Goal: Information Seeking & Learning: Find specific page/section

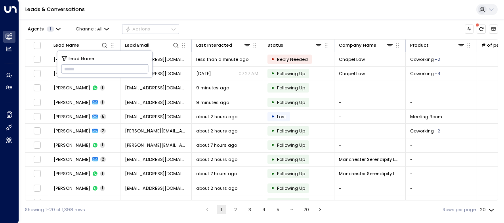
click at [67, 69] on input "text" at bounding box center [105, 69] width 88 height 13
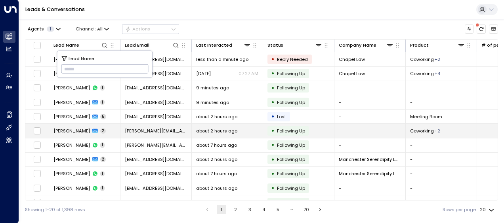
type input "**********"
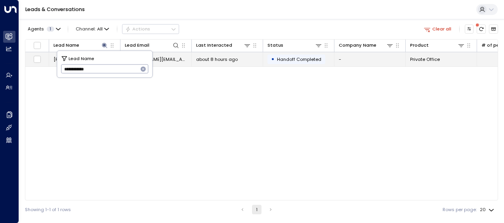
click at [206, 62] on span "about 8 hours ago" at bounding box center [217, 59] width 42 height 6
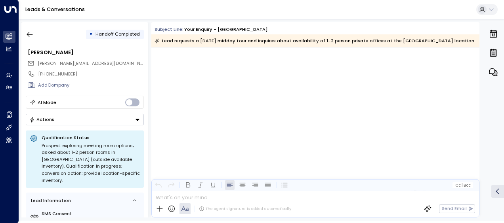
scroll to position [2270, 0]
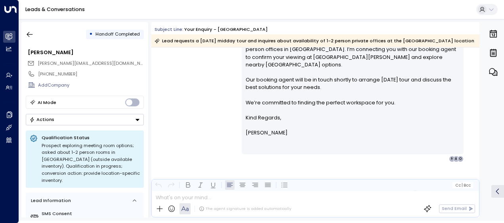
click at [195, 98] on div "[PERSON_NAME] • 04:32 AM • Email Hi [PERSON_NAME], Thanks for confirming you’d …" at bounding box center [315, 86] width 328 height 151
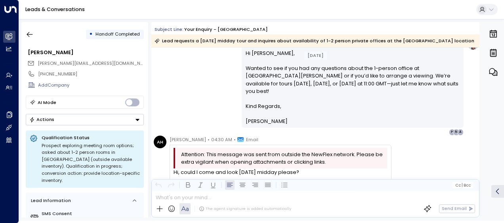
scroll to position [1625, 0]
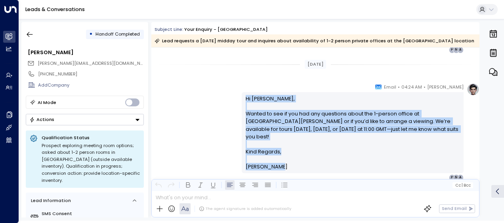
drag, startPoint x: 245, startPoint y: 97, endPoint x: 281, endPoint y: 162, distance: 75.2
click at [281, 162] on div "Hi [PERSON_NAME], Wanted to see if you had any questions about the 1-person off…" at bounding box center [353, 133] width 214 height 76
drag, startPoint x: 281, startPoint y: 162, endPoint x: 265, endPoint y: 144, distance: 25.0
copy div "Hi [PERSON_NAME], Wanted to see if you had any questions about the 1-person off…"
click at [196, 105] on div "[PERSON_NAME] • 04:24 AM • Email Hi [PERSON_NAME], Wanted to see if you had any…" at bounding box center [315, 132] width 328 height 98
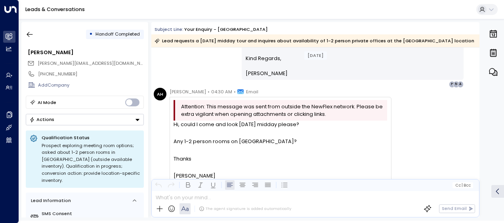
scroll to position [1736, 0]
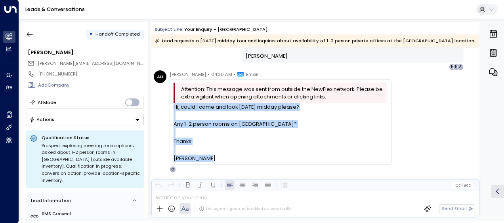
drag, startPoint x: 173, startPoint y: 106, endPoint x: 217, endPoint y: 167, distance: 75.2
click at [217, 167] on div "[PERSON_NAME] • 04:30 AM • Email Attention: This message was sent from outside …" at bounding box center [281, 122] width 222 height 103
drag, startPoint x: 217, startPoint y: 167, endPoint x: 188, endPoint y: 133, distance: 45.3
copy div "Hi, could I come and look [DATE] midday please? Any 1-2 person rooms on [GEOGRA…"
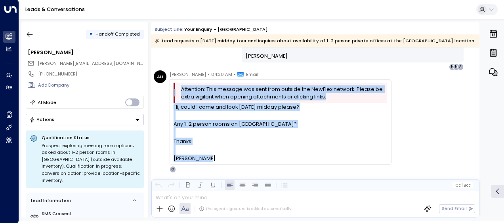
drag, startPoint x: 414, startPoint y: 100, endPoint x: 414, endPoint y: 157, distance: 56.3
click at [414, 157] on div "AH [PERSON_NAME] • 04:30 AM • Email Attention: This message was sent from outsi…" at bounding box center [317, 122] width 326 height 103
click at [28, 33] on icon "button" at bounding box center [30, 35] width 8 height 8
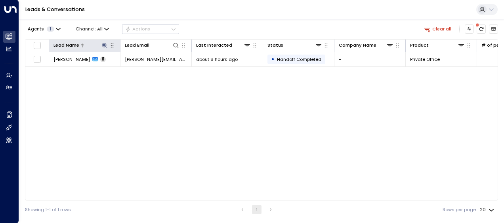
click at [105, 44] on icon at bounding box center [104, 45] width 5 height 5
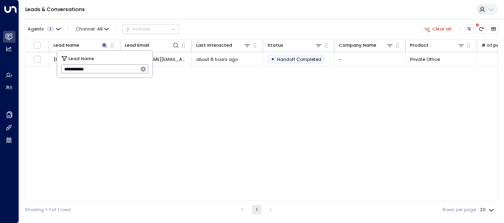
drag, startPoint x: 62, startPoint y: 68, endPoint x: 124, endPoint y: 76, distance: 62.3
click at [124, 76] on div "**********" at bounding box center [104, 64] width 95 height 27
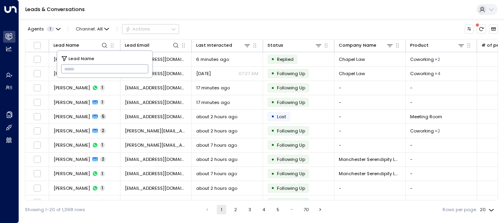
click at [65, 69] on input "text" at bounding box center [105, 69] width 88 height 13
paste input "**********"
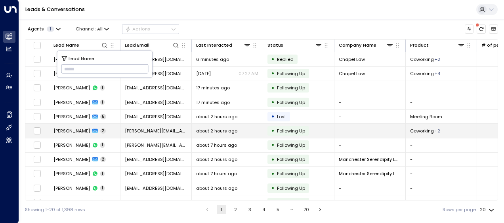
type input "**********"
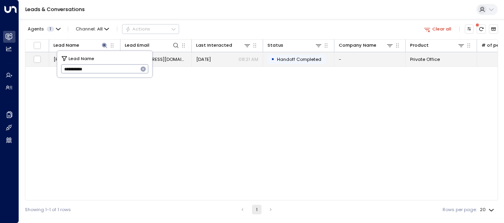
click at [169, 59] on span "[EMAIL_ADDRESS][DOMAIN_NAME]" at bounding box center [156, 59] width 62 height 6
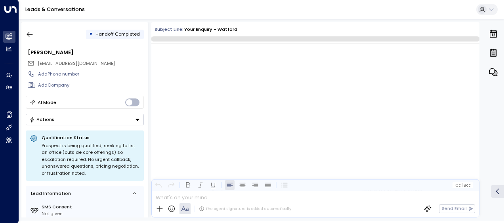
scroll to position [1102, 0]
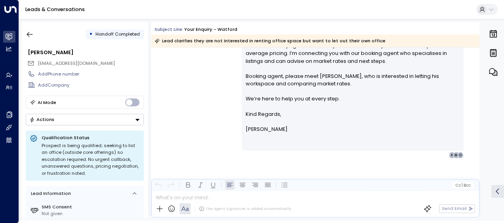
click at [207, 96] on div "[PERSON_NAME] • 08:21 AM • Email Hi [PERSON_NAME], Thanks for clarifying. I und…" at bounding box center [315, 87] width 328 height 144
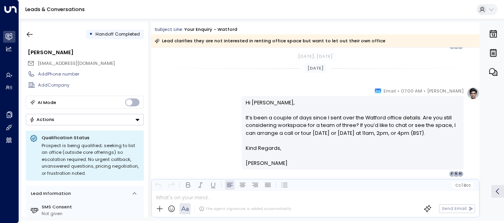
scroll to position [483, 0]
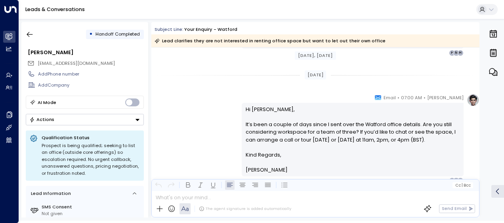
click at [180, 107] on div "[PERSON_NAME] • 07:00 AM • Email Hi Martyn, It’s been a couple of days since I …" at bounding box center [315, 139] width 328 height 90
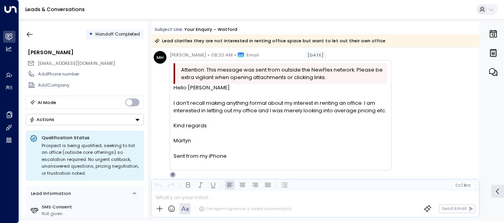
scroll to position [625, 0]
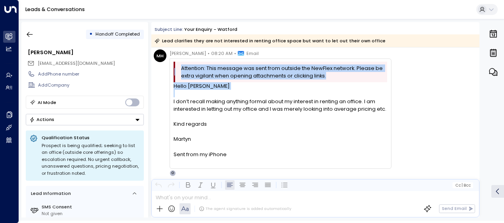
drag, startPoint x: 166, startPoint y: 103, endPoint x: 155, endPoint y: 78, distance: 27.3
click at [155, 78] on div "[PERSON_NAME] [PERSON_NAME] • 08:20 AM • Email Attention: This message was sent…" at bounding box center [273, 113] width 238 height 127
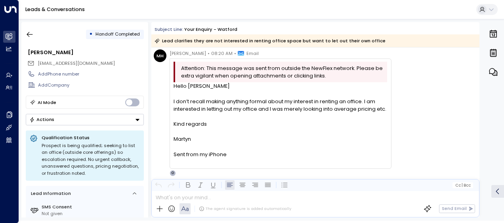
click at [157, 127] on div "[PERSON_NAME] [PERSON_NAME] • 08:20 AM • Email Attention: This message was sent…" at bounding box center [273, 113] width 238 height 127
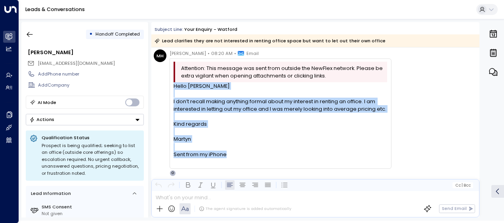
drag, startPoint x: 173, startPoint y: 86, endPoint x: 233, endPoint y: 157, distance: 92.8
click at [233, 157] on div "Hello [PERSON_NAME] I don’t recall making anything formal about my interest in …" at bounding box center [281, 124] width 214 height 84
drag, startPoint x: 233, startPoint y: 157, endPoint x: 190, endPoint y: 126, distance: 53.0
copy div "Hello [PERSON_NAME] I don’t recall making anything formal about my interest in …"
click at [31, 32] on icon "button" at bounding box center [30, 35] width 8 height 8
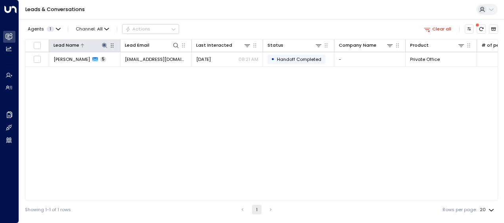
click at [104, 44] on icon at bounding box center [104, 45] width 6 height 6
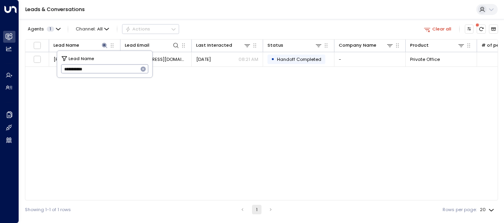
drag, startPoint x: 76, startPoint y: 69, endPoint x: 114, endPoint y: 69, distance: 38.0
click at [114, 69] on input "**********" at bounding box center [99, 69] width 77 height 13
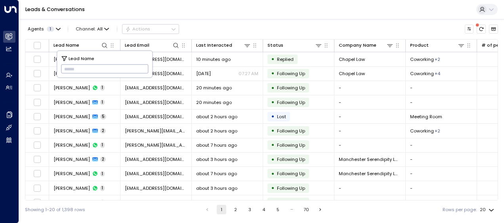
click at [64, 69] on input "text" at bounding box center [105, 69] width 88 height 13
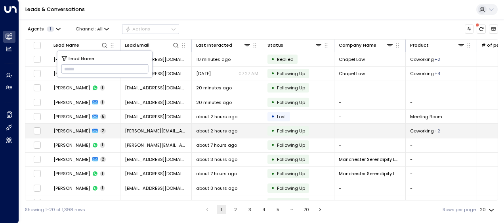
type input "**********"
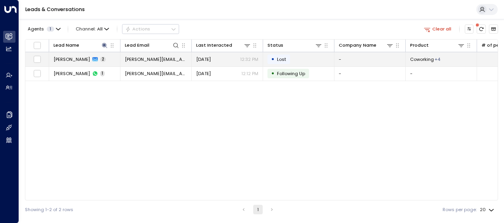
click at [167, 59] on span "[PERSON_NAME][EMAIL_ADDRESS][DOMAIN_NAME]" at bounding box center [156, 59] width 62 height 6
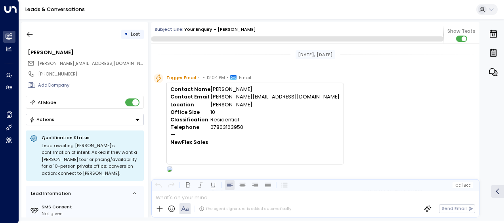
scroll to position [430, 0]
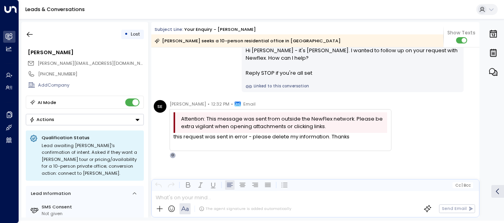
click at [188, 73] on div "[PERSON_NAME] • 12:12 PM • WhatsApp Hi [PERSON_NAME] - it's [PERSON_NAME]. I wa…" at bounding box center [315, 63] width 328 height 57
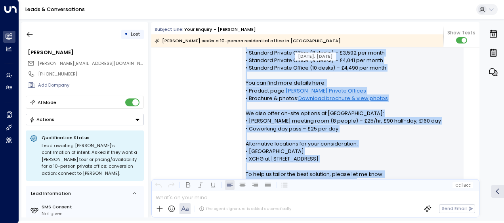
scroll to position [254, 0]
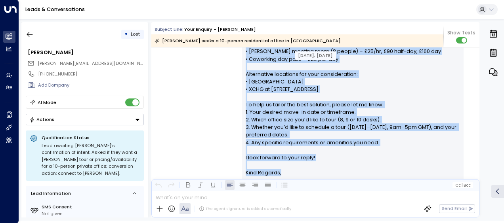
drag, startPoint x: 244, startPoint y: 71, endPoint x: 290, endPoint y: 170, distance: 109.2
click at [290, 170] on div "Hi [PERSON_NAME], Thank you for your interest in a private office at [GEOGRAPHI…" at bounding box center [353, 66] width 214 height 251
drag, startPoint x: 290, startPoint y: 170, endPoint x: 259, endPoint y: 129, distance: 51.8
copy div "Lo Ipsumd, Sitam con adi elit seddoeiu te i utlabor etdolo ma Aliquaenim, 59-46…"
click at [182, 107] on div "[PERSON_NAME] • 12:06 PM • Email Hi [PERSON_NAME], Thank you for your interest …" at bounding box center [315, 65] width 328 height 273
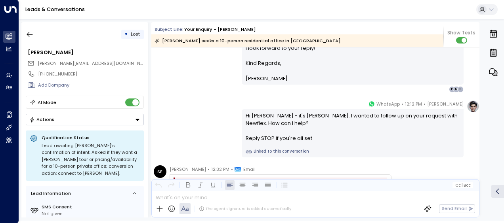
scroll to position [365, 0]
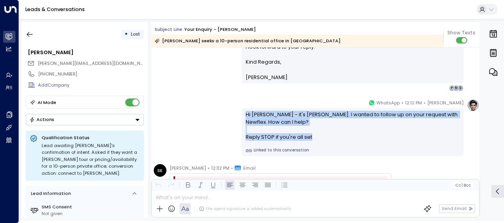
drag, startPoint x: 245, startPoint y: 113, endPoint x: 319, endPoint y: 145, distance: 81.3
click at [319, 145] on div "Hi [PERSON_NAME] - it's [PERSON_NAME]. I wanted to follow up on your request wi…" at bounding box center [353, 132] width 222 height 48
drag, startPoint x: 319, startPoint y: 145, endPoint x: 273, endPoint y: 138, distance: 46.5
copy div "Hi [PERSON_NAME] - it's [PERSON_NAME]. I wanted to follow up on your request wi…"
click at [205, 126] on div "[PERSON_NAME] • 12:12 PM • WhatsApp Hi [PERSON_NAME] - it's [PERSON_NAME]. I wa…" at bounding box center [315, 127] width 328 height 57
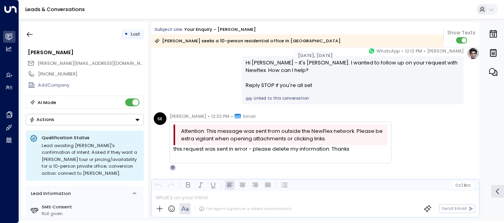
scroll to position [434, 0]
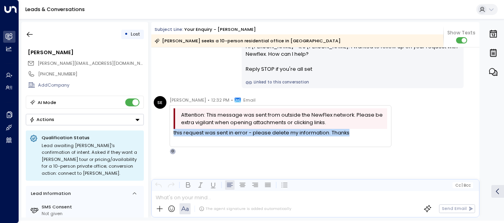
drag, startPoint x: 173, startPoint y: 132, endPoint x: 355, endPoint y: 135, distance: 182.7
click at [355, 135] on div "Attention: This message was sent from outside the NewFlex network. Please be ex…" at bounding box center [281, 126] width 222 height 42
drag, startPoint x: 355, startPoint y: 135, endPoint x: 321, endPoint y: 130, distance: 34.8
copy div "this request was sent in error - please delete my information. Thanks"
click at [30, 36] on icon "button" at bounding box center [30, 35] width 8 height 8
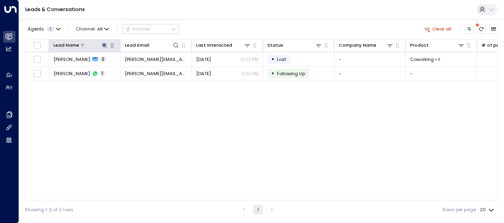
click at [106, 46] on icon at bounding box center [104, 45] width 5 height 5
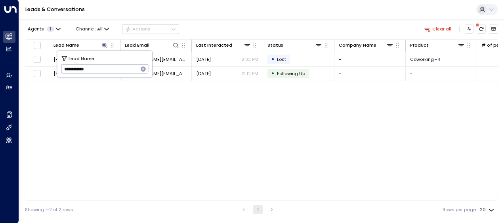
drag, startPoint x: 63, startPoint y: 72, endPoint x: 117, endPoint y: 75, distance: 54.0
click at [117, 75] on input "**********" at bounding box center [99, 69] width 77 height 13
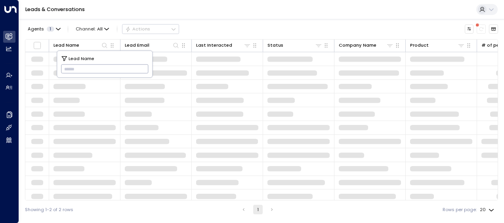
click at [68, 68] on input "text" at bounding box center [105, 69] width 88 height 13
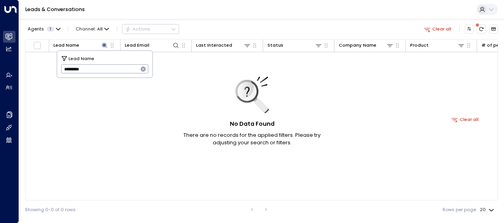
type input "*********"
drag, startPoint x: 63, startPoint y: 70, endPoint x: 102, endPoint y: 63, distance: 40.3
click at [102, 63] on input "*********" at bounding box center [99, 69] width 77 height 13
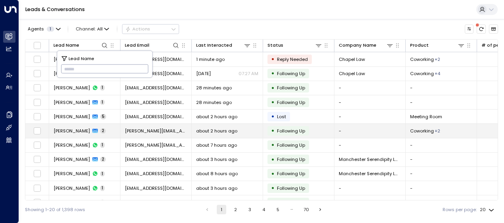
type input "**********"
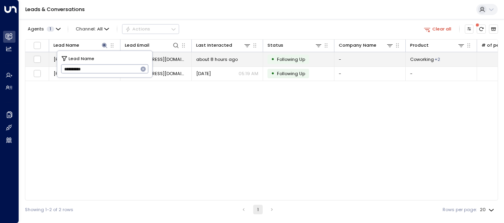
click at [208, 59] on span "about 8 hours ago" at bounding box center [217, 59] width 42 height 6
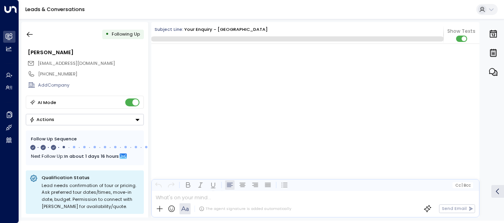
scroll to position [569, 0]
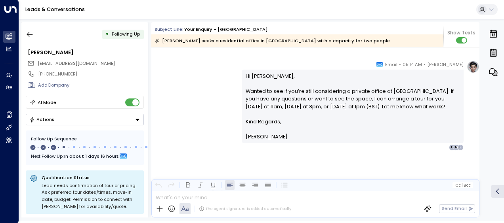
click at [213, 97] on div "[PERSON_NAME] • 05:14 AM • Email Hi [PERSON_NAME], Wanted to see if you’re stil…" at bounding box center [315, 106] width 328 height 90
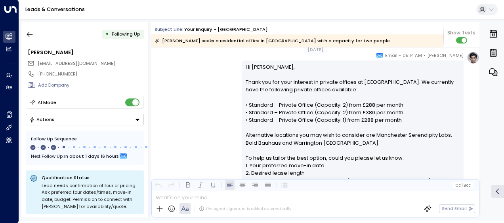
scroll to position [117, 0]
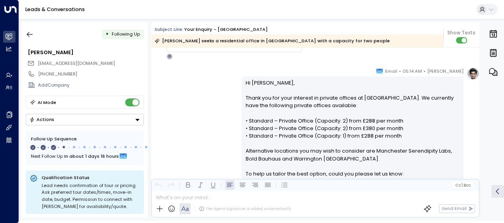
drag, startPoint x: 213, startPoint y: 97, endPoint x: 274, endPoint y: 88, distance: 61.6
click at [274, 88] on div "[PERSON_NAME] • 05:14 AM • Email Hi [PERSON_NAME], Thank you for your interest …" at bounding box center [315, 165] width 328 height 197
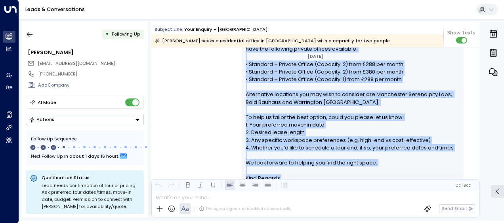
scroll to position [223, 0]
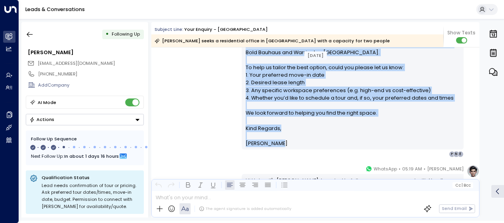
drag, startPoint x: 243, startPoint y: 81, endPoint x: 269, endPoint y: 151, distance: 74.7
click at [269, 151] on div "[PERSON_NAME] • 05:14 AM • Email Hi [PERSON_NAME], Thank you for your interest …" at bounding box center [353, 59] width 222 height 197
drag, startPoint x: 269, startPoint y: 151, endPoint x: 258, endPoint y: 137, distance: 18.1
copy div "Hi [PERSON_NAME], Thank you for your interest in private offices at [GEOGRAPHIC…"
click at [193, 101] on div "[PERSON_NAME] • 05:14 AM • Email Hi [PERSON_NAME], Thank you for your interest …" at bounding box center [315, 59] width 328 height 197
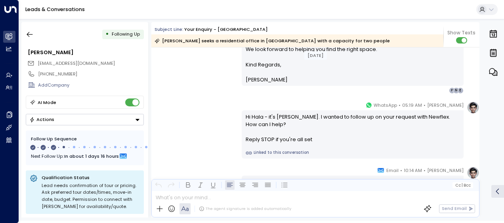
scroll to position [302, 0]
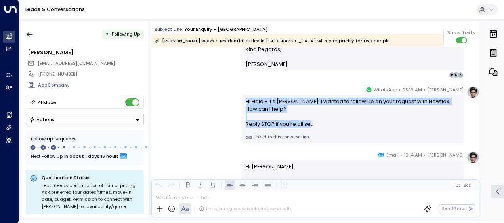
drag, startPoint x: 244, startPoint y: 101, endPoint x: 310, endPoint y: 129, distance: 72.4
click at [310, 129] on div "Hi Hala - it's [PERSON_NAME]. I wanted to follow up on your request with Newfle…" at bounding box center [353, 119] width 222 height 48
drag, startPoint x: 310, startPoint y: 129, endPoint x: 282, endPoint y: 124, distance: 28.5
copy div "Hi Hala - it's [PERSON_NAME]. I wanted to follow up on your request with Newfle…"
click at [195, 88] on div "[PERSON_NAME] • 05:19 AM • WhatsApp Hi Hala - it's [PERSON_NAME]. I wanted to f…" at bounding box center [315, 114] width 328 height 57
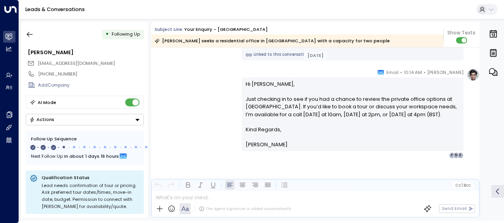
scroll to position [397, 0]
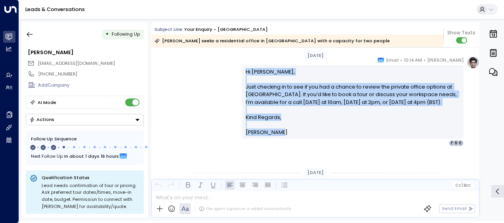
drag, startPoint x: 243, startPoint y: 70, endPoint x: 292, endPoint y: 144, distance: 89.7
click at [292, 139] on div "Hi [PERSON_NAME], Just checking in to see if you had a chance to review the pri…" at bounding box center [353, 101] width 222 height 73
drag, startPoint x: 292, startPoint y: 144, endPoint x: 254, endPoint y: 109, distance: 52.1
copy div "Hi [PERSON_NAME], Just checking in to see if you had a chance to review the pri…"
click at [29, 34] on icon "button" at bounding box center [30, 34] width 6 height 5
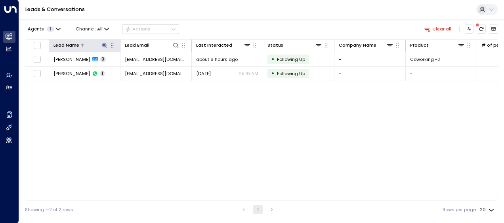
click at [106, 45] on icon at bounding box center [104, 45] width 5 height 5
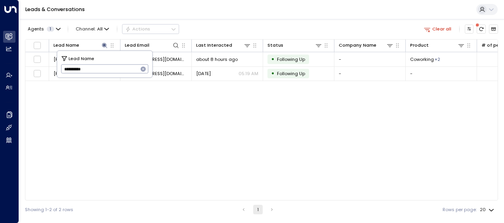
drag, startPoint x: 73, startPoint y: 68, endPoint x: 117, endPoint y: 66, distance: 43.7
click at [117, 66] on input "**********" at bounding box center [99, 69] width 77 height 13
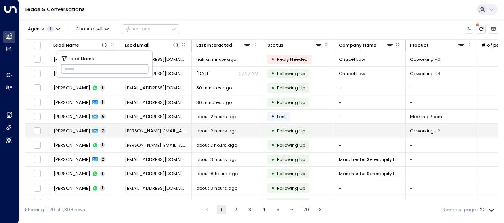
type input "**********"
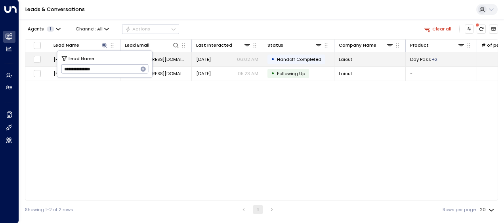
click at [205, 60] on span "[DATE]" at bounding box center [203, 59] width 15 height 6
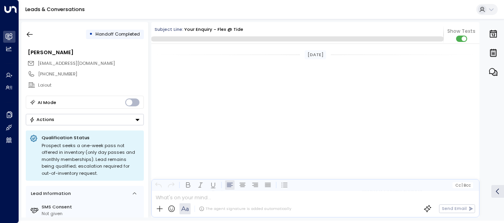
scroll to position [550, 0]
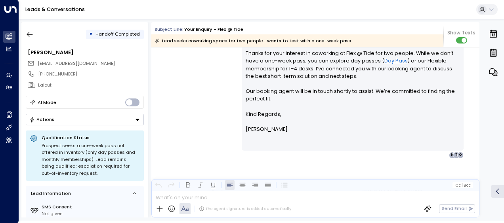
click at [200, 98] on div "[PERSON_NAME] • 06:02 AM • Email Hi [PERSON_NAME], Thanks for your interest in …" at bounding box center [315, 91] width 328 height 136
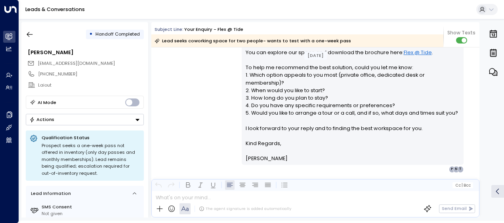
scroll to position [214, 0]
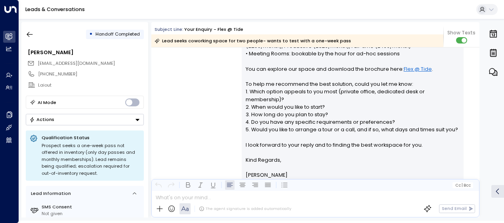
click at [193, 82] on div "[PERSON_NAME] • 05:18 AM • Email Hi [PERSON_NAME], Thank you for enquiring abou…" at bounding box center [315, 80] width 328 height 220
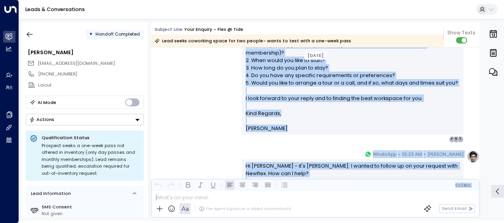
scroll to position [276, 0]
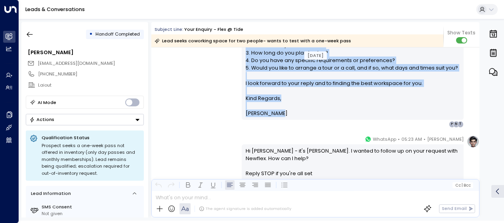
drag, startPoint x: 245, startPoint y: 96, endPoint x: 284, endPoint y: 114, distance: 42.7
click at [284, 114] on div "Hi [PERSON_NAME], Thank you for enquiring about workspace at Flex @ Tide ([STRE…" at bounding box center [353, 19] width 214 height 198
drag, startPoint x: 284, startPoint y: 114, endPoint x: 263, endPoint y: 94, distance: 29.1
copy div "Hi [PERSON_NAME], Thank you for enquiring about workspace at Flex @ Tide ([STRE…"
click at [195, 69] on div "[PERSON_NAME] • 05:18 AM • Email Hi [PERSON_NAME], Thank you for enquiring abou…" at bounding box center [315, 18] width 328 height 220
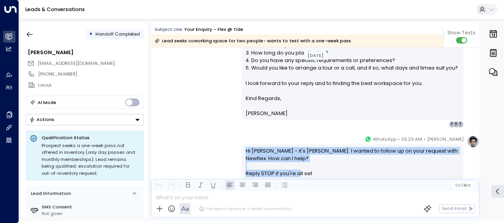
drag, startPoint x: 244, startPoint y: 149, endPoint x: 321, endPoint y: 174, distance: 81.3
click at [321, 174] on div "Hi [PERSON_NAME] - it's [PERSON_NAME]. I wanted to follow up on your request wi…" at bounding box center [353, 162] width 214 height 31
drag, startPoint x: 321, startPoint y: 174, endPoint x: 277, endPoint y: 160, distance: 46.1
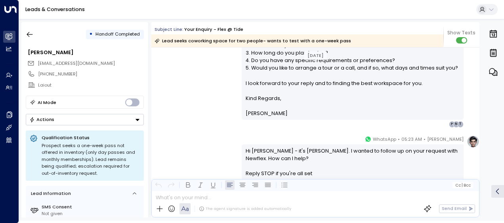
click at [202, 110] on div "[PERSON_NAME] • 05:18 AM • Email Hi [PERSON_NAME], Thank you for enquiring abou…" at bounding box center [315, 18] width 328 height 220
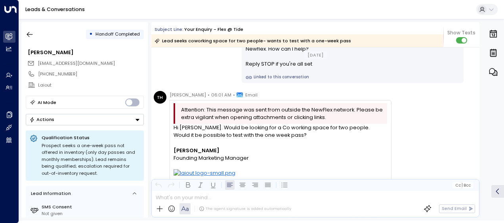
scroll to position [387, 0]
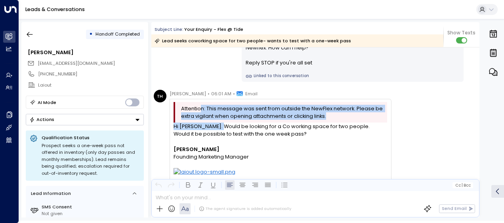
drag, startPoint x: 202, startPoint y: 110, endPoint x: 217, endPoint y: 127, distance: 22.2
click at [217, 127] on div "Attention: This message was sent from outside the NewFlex network. Please be ex…" at bounding box center [281, 150] width 214 height 97
drag, startPoint x: 217, startPoint y: 127, endPoint x: 158, endPoint y: 121, distance: 59.3
click at [158, 121] on div "TH [PERSON_NAME] • 06:01 AM • Email Attention: This message was sent from outsi…" at bounding box center [273, 150] width 238 height 120
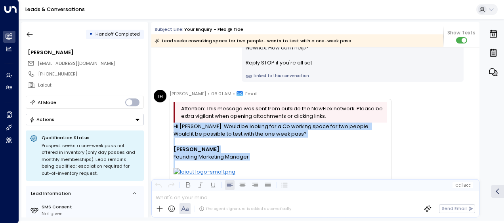
drag, startPoint x: 173, startPoint y: 125, endPoint x: 245, endPoint y: 168, distance: 84.2
click at [245, 168] on div "Attention: This message was sent from outside the NewFlex network. Please be ex…" at bounding box center [281, 150] width 222 height 103
drag, startPoint x: 245, startPoint y: 168, endPoint x: 210, endPoint y: 154, distance: 38.4
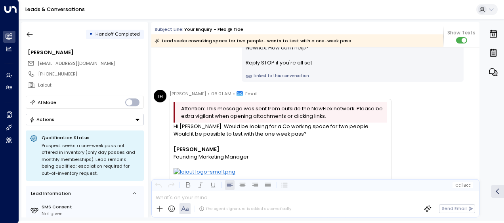
click at [157, 114] on div "TH [PERSON_NAME] • 06:01 AM • Email Attention: This message was sent from outsi…" at bounding box center [273, 150] width 238 height 120
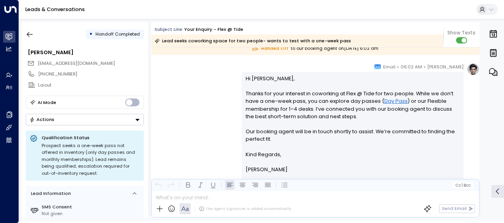
scroll to position [561, 0]
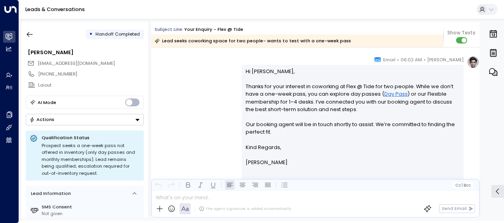
drag, startPoint x: 157, startPoint y: 114, endPoint x: 188, endPoint y: 123, distance: 32.1
click at [188, 123] on div "[PERSON_NAME] • 06:02 AM • Email Hi [PERSON_NAME], Thanks for your interest in …" at bounding box center [315, 124] width 328 height 136
click at [29, 31] on icon "button" at bounding box center [30, 35] width 8 height 8
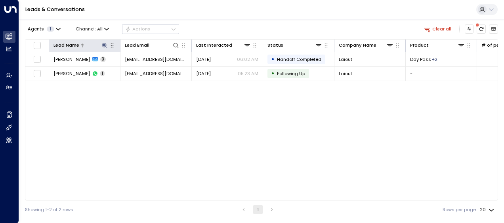
click at [104, 44] on icon at bounding box center [104, 45] width 6 height 6
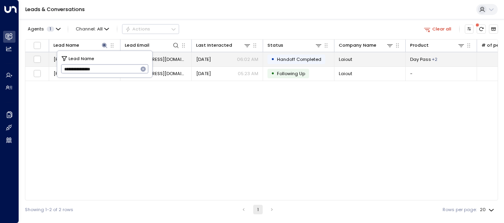
drag, startPoint x: 64, startPoint y: 65, endPoint x: 171, endPoint y: 53, distance: 107.3
click at [171, 53] on body "**********" at bounding box center [252, 109] width 504 height 219
type input "*****"
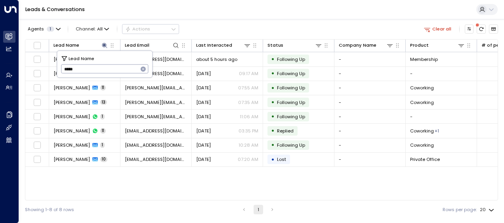
click at [176, 176] on div "Lead Name Lead Email Last Interacted Status Company Name Product # of people AI…" at bounding box center [261, 120] width 473 height 162
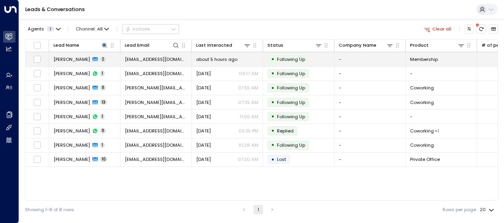
click at [149, 59] on span "[EMAIL_ADDRESS][DOMAIN_NAME]" at bounding box center [156, 59] width 62 height 6
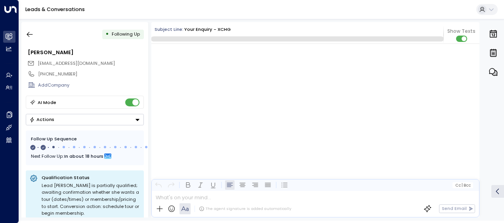
scroll to position [499, 0]
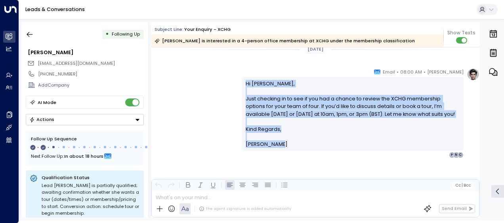
drag, startPoint x: 243, startPoint y: 81, endPoint x: 284, endPoint y: 147, distance: 77.9
click at [284, 147] on div "Hi [PERSON_NAME], Just checking in to see if you had a chance to review the XCH…" at bounding box center [353, 114] width 214 height 69
drag, startPoint x: 284, startPoint y: 147, endPoint x: 262, endPoint y: 116, distance: 38.1
click at [193, 2] on div "Leads & Conversations" at bounding box center [261, 9] width 485 height 19
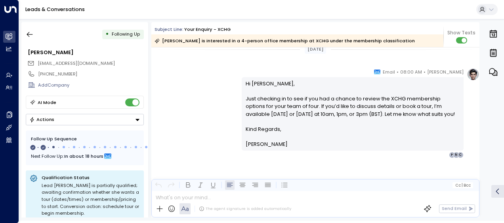
click at [197, 77] on div "[PERSON_NAME] • 08:00 AM • Email Hi [PERSON_NAME], Just checking in to see if y…" at bounding box center [315, 113] width 328 height 90
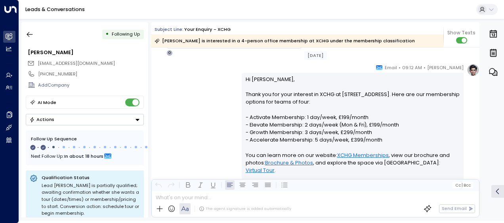
scroll to position [40, 0]
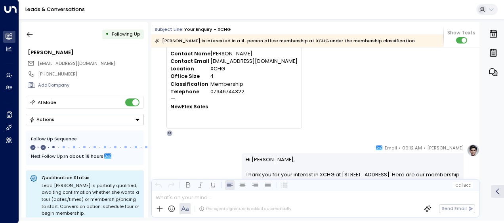
click at [197, 77] on td "Office Size" at bounding box center [190, 77] width 40 height 8
drag, startPoint x: 217, startPoint y: 162, endPoint x: 239, endPoint y: 153, distance: 23.4
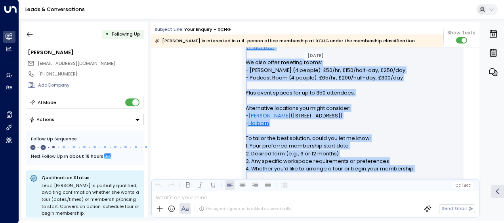
scroll to position [267, 0]
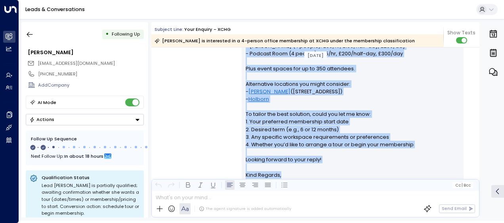
drag, startPoint x: 244, startPoint y: 158, endPoint x: 279, endPoint y: 178, distance: 40.5
click at [279, 178] on div "Hi [PERSON_NAME], Thank you for your interest in XCHG at [STREET_ADDRESS]. Here…" at bounding box center [353, 61] width 214 height 266
drag, startPoint x: 279, startPoint y: 178, endPoint x: 259, endPoint y: 117, distance: 64.3
click at [33, 35] on icon "button" at bounding box center [30, 35] width 8 height 8
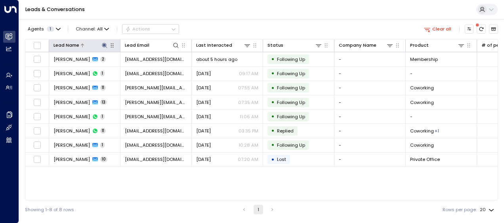
click at [102, 44] on icon at bounding box center [104, 45] width 6 height 6
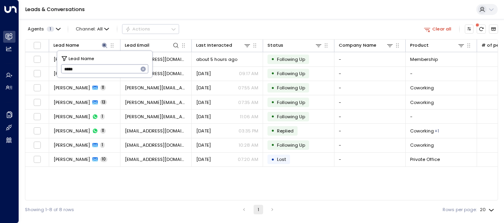
drag, startPoint x: 64, startPoint y: 69, endPoint x: 101, endPoint y: 58, distance: 38.8
click at [101, 58] on div "Lead Name ***** ​" at bounding box center [104, 64] width 95 height 27
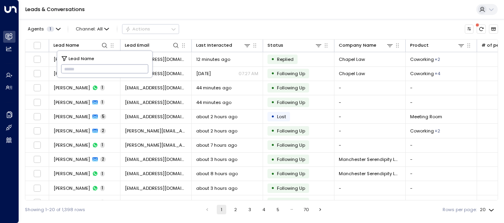
click at [65, 66] on input "text" at bounding box center [105, 69] width 88 height 13
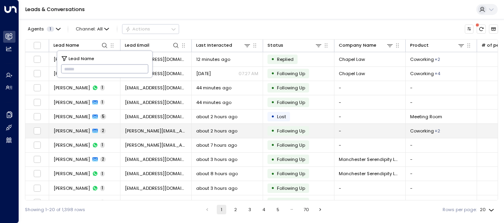
type input "****"
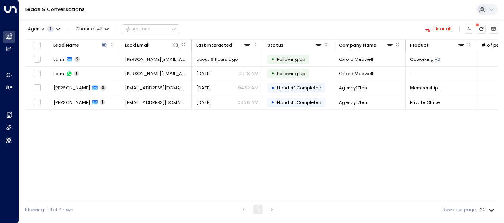
click at [71, 127] on div "Lead Name Lead Email Last Interacted Status Company Name Product # of people AI…" at bounding box center [261, 120] width 473 height 162
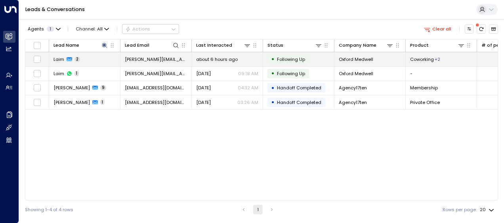
click at [217, 60] on span "about 6 hours ago" at bounding box center [217, 59] width 42 height 6
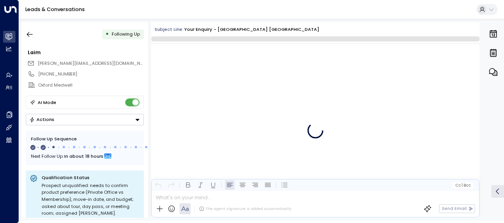
scroll to position [461, 0]
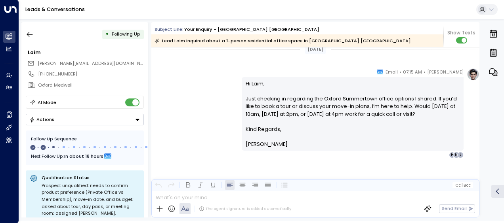
click at [223, 120] on div "[PERSON_NAME] • 07:15 AM • Email Hi Laim, Just checking in regarding the Oxford…" at bounding box center [315, 113] width 328 height 90
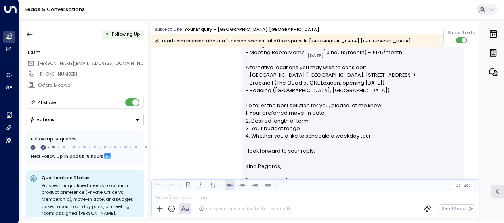
scroll to position [227, 0]
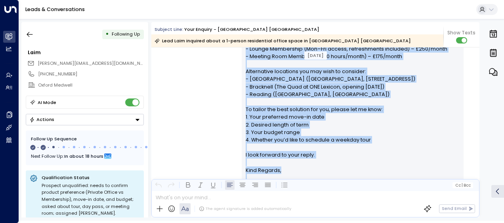
drag, startPoint x: 245, startPoint y: 54, endPoint x: 328, endPoint y: 174, distance: 145.2
click at [328, 174] on div "Hi Laim, Thank you for your interest in Oxford [GEOGRAPHIC_DATA]. We have the f…" at bounding box center [353, 79] width 214 height 220
drag, startPoint x: 328, startPoint y: 174, endPoint x: 277, endPoint y: 120, distance: 73.7
click at [195, 83] on div "[PERSON_NAME] • 09:14 AM • Email Hi Laim, Thank you for your interest in [GEOGR…" at bounding box center [315, 78] width 328 height 243
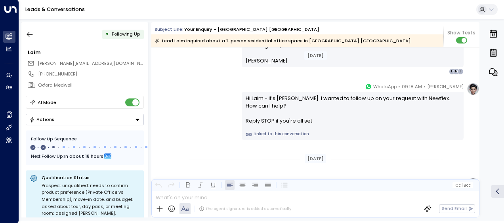
scroll to position [353, 0]
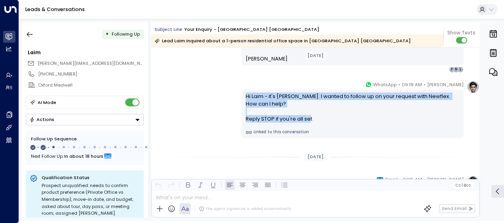
drag, startPoint x: 243, startPoint y: 94, endPoint x: 310, endPoint y: 120, distance: 71.8
click at [310, 120] on div "Hi Laim - it's [PERSON_NAME]. I wanted to follow up on your request with Newfle…" at bounding box center [353, 108] width 214 height 31
drag, startPoint x: 310, startPoint y: 120, endPoint x: 277, endPoint y: 116, distance: 34.0
click at [199, 98] on div "[PERSON_NAME] • 09:18 AM • WhatsApp Hi [PERSON_NAME] - it's [PERSON_NAME]. I wa…" at bounding box center [315, 109] width 328 height 57
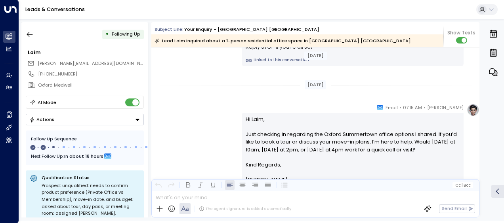
scroll to position [449, 0]
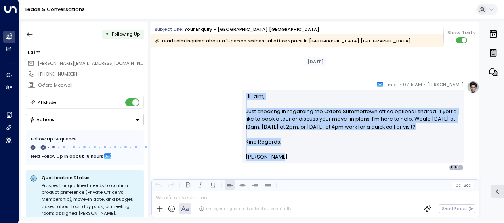
drag, startPoint x: 245, startPoint y: 95, endPoint x: 289, endPoint y: 156, distance: 75.5
click at [289, 156] on div "Hi Laim, Just checking in regarding the Oxford Summertown office options I shar…" at bounding box center [353, 127] width 214 height 69
drag, startPoint x: 289, startPoint y: 156, endPoint x: 265, endPoint y: 127, distance: 38.0
click at [33, 36] on icon "button" at bounding box center [30, 35] width 8 height 8
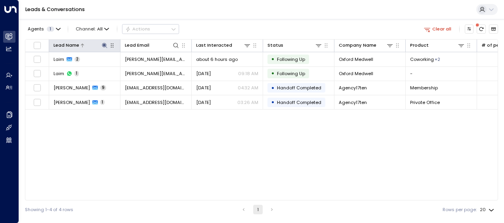
click at [104, 44] on icon at bounding box center [104, 45] width 5 height 5
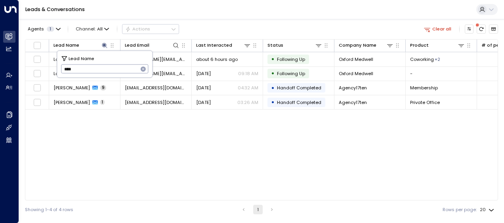
drag, startPoint x: 63, startPoint y: 70, endPoint x: 123, endPoint y: 61, distance: 60.9
click at [123, 61] on div "Lead Name **** ​" at bounding box center [104, 64] width 95 height 27
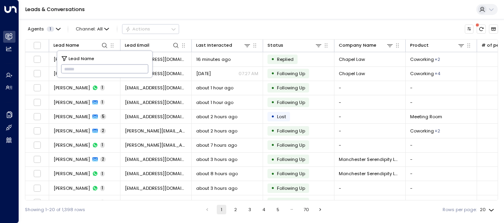
click at [64, 70] on input "text" at bounding box center [105, 69] width 88 height 13
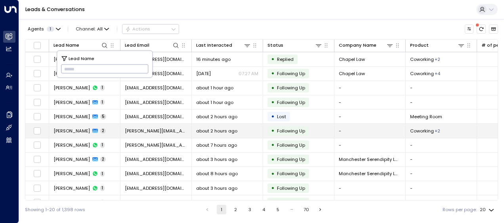
type input "**********"
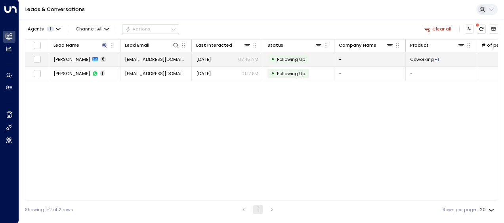
click at [207, 59] on span "[DATE]" at bounding box center [203, 59] width 15 height 6
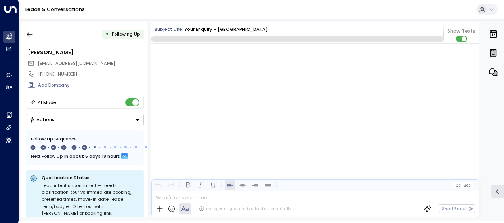
scroll to position [1790, 0]
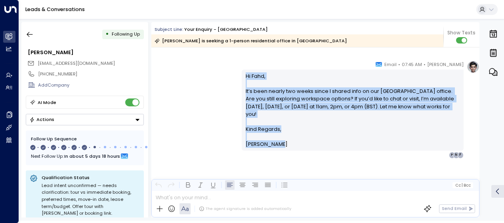
drag, startPoint x: 244, startPoint y: 73, endPoint x: 287, endPoint y: 151, distance: 88.7
click at [287, 151] on div "Hi [PERSON_NAME], It’s been nearly two weeks since I shared info on our [GEOGRA…" at bounding box center [353, 110] width 222 height 81
drag, startPoint x: 287, startPoint y: 151, endPoint x: 255, endPoint y: 101, distance: 58.7
